Goal: Transaction & Acquisition: Subscribe to service/newsletter

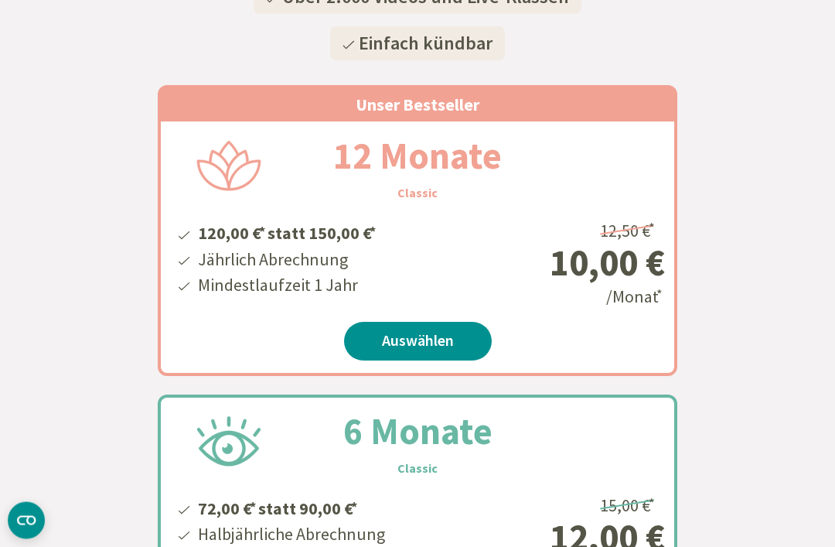
scroll to position [333, 0]
click at [740, 324] on div "Unser Bestseller 12 Monate Classic 120,00 € * statt 150,00 € * Jährlich Abrechn…" at bounding box center [417, 495] width 835 height 859
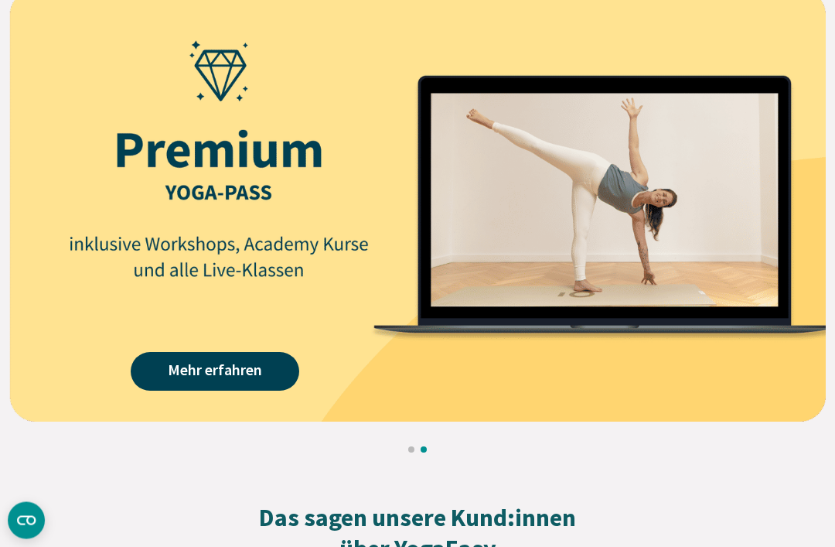
scroll to position [1891, 0]
click at [228, 370] on link "Mehr erfahren" at bounding box center [215, 371] width 169 height 39
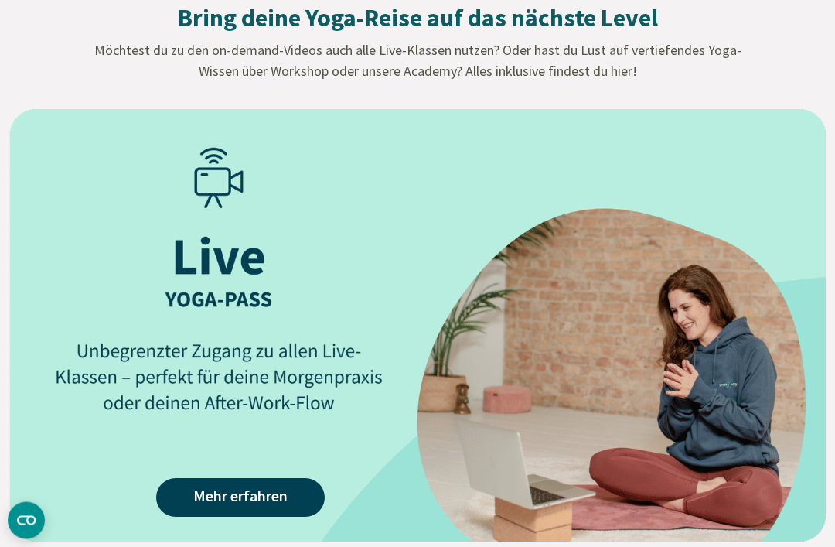
scroll to position [1771, 0]
click at [244, 504] on link "Mehr erfahren" at bounding box center [240, 497] width 169 height 39
